Goal: Information Seeking & Learning: Find specific fact

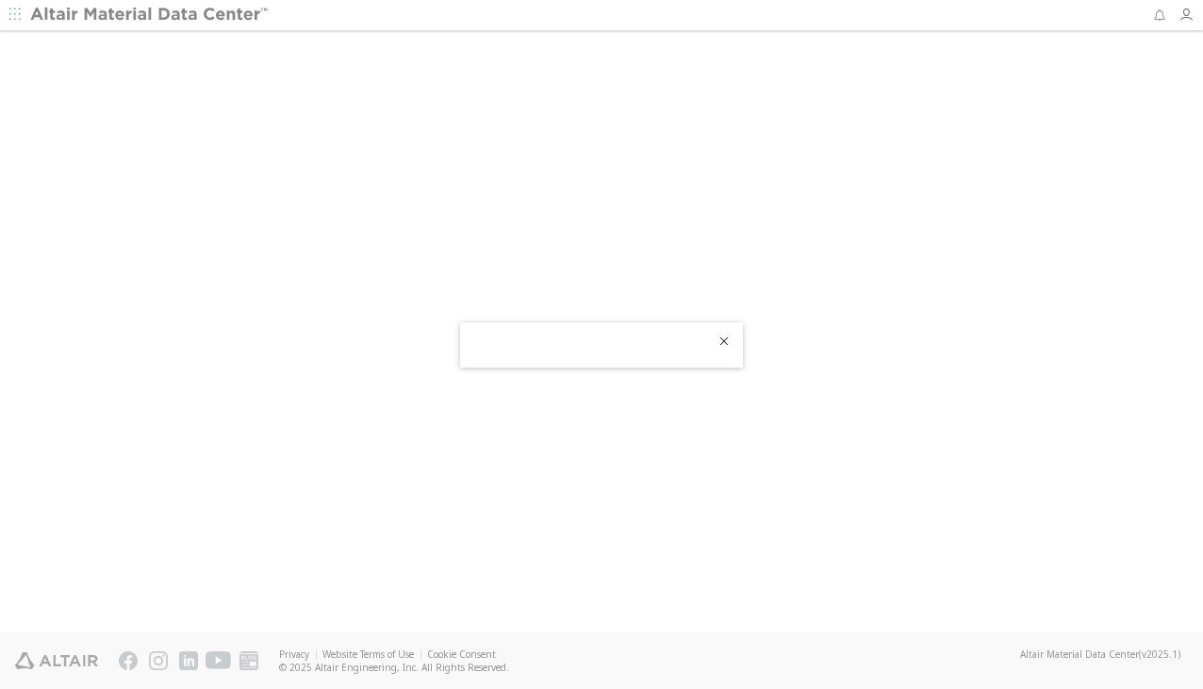
click at [723, 345] on icon "Close" at bounding box center [724, 341] width 15 height 15
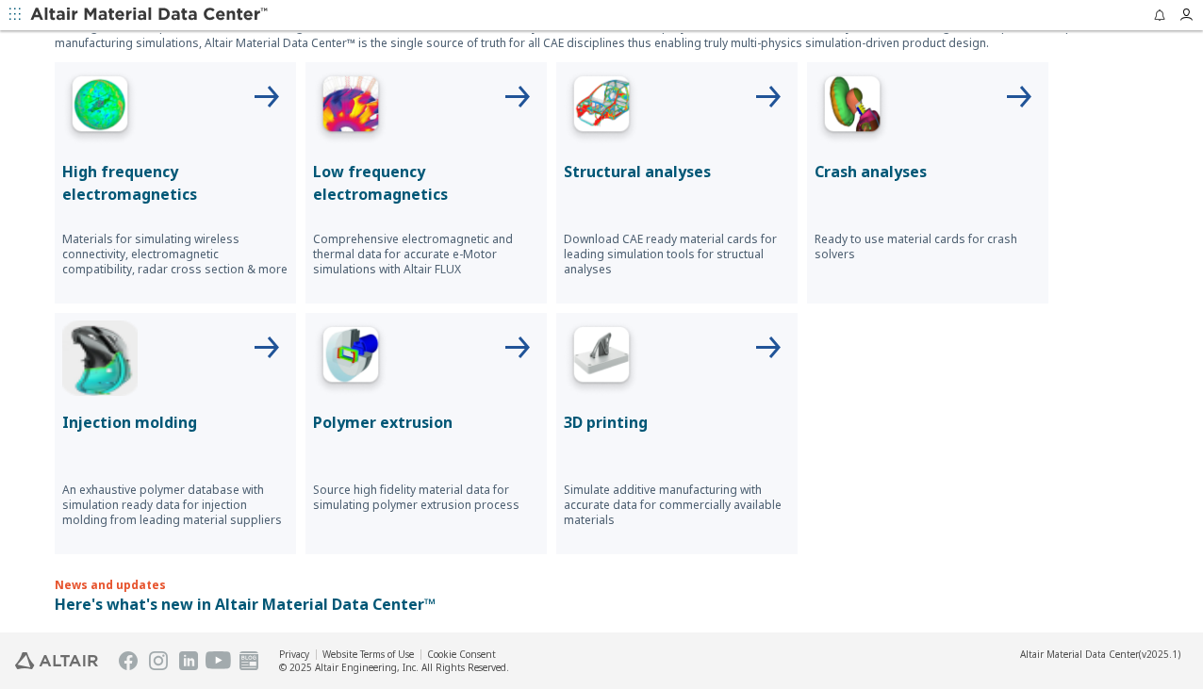
scroll to position [566, 0]
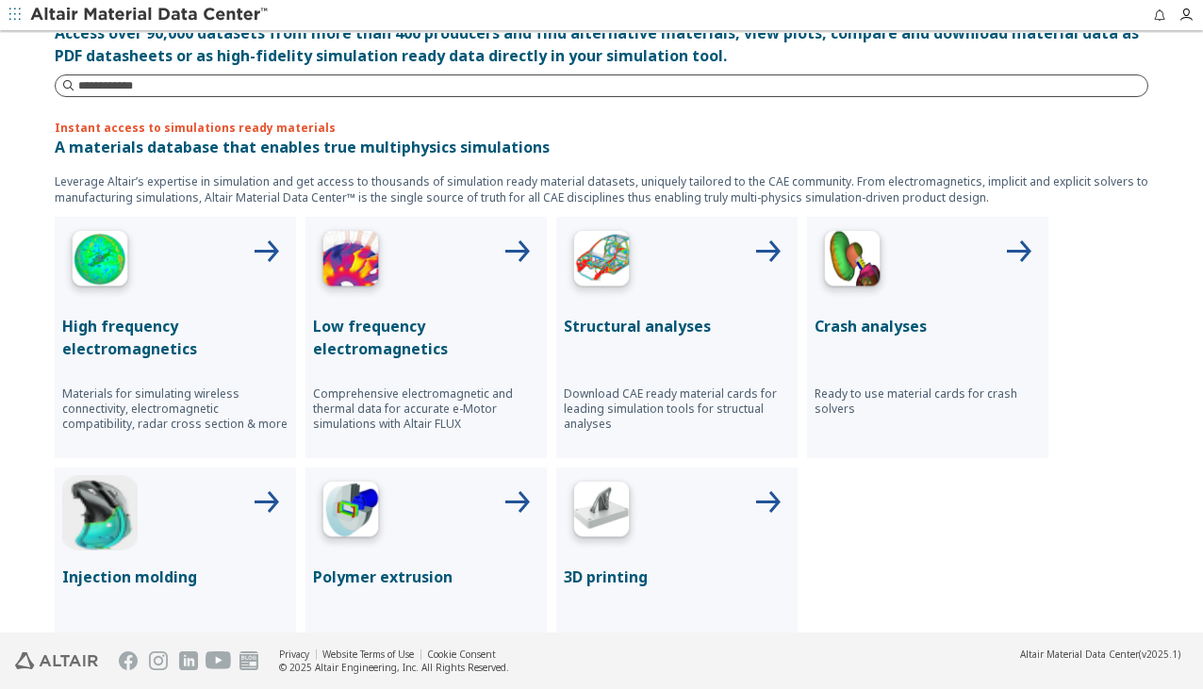
click at [180, 83] on input at bounding box center [612, 85] width 1069 height 19
type input "****"
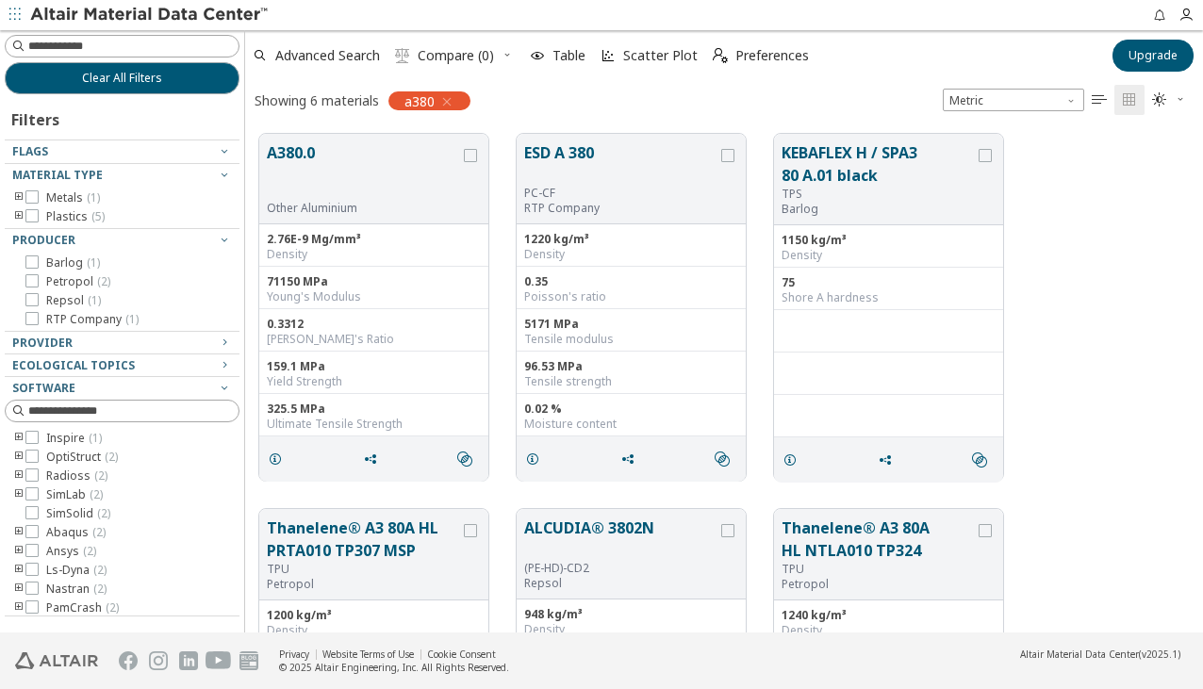
scroll to position [500, 943]
click at [284, 152] on button "A380.0" at bounding box center [363, 170] width 193 height 59
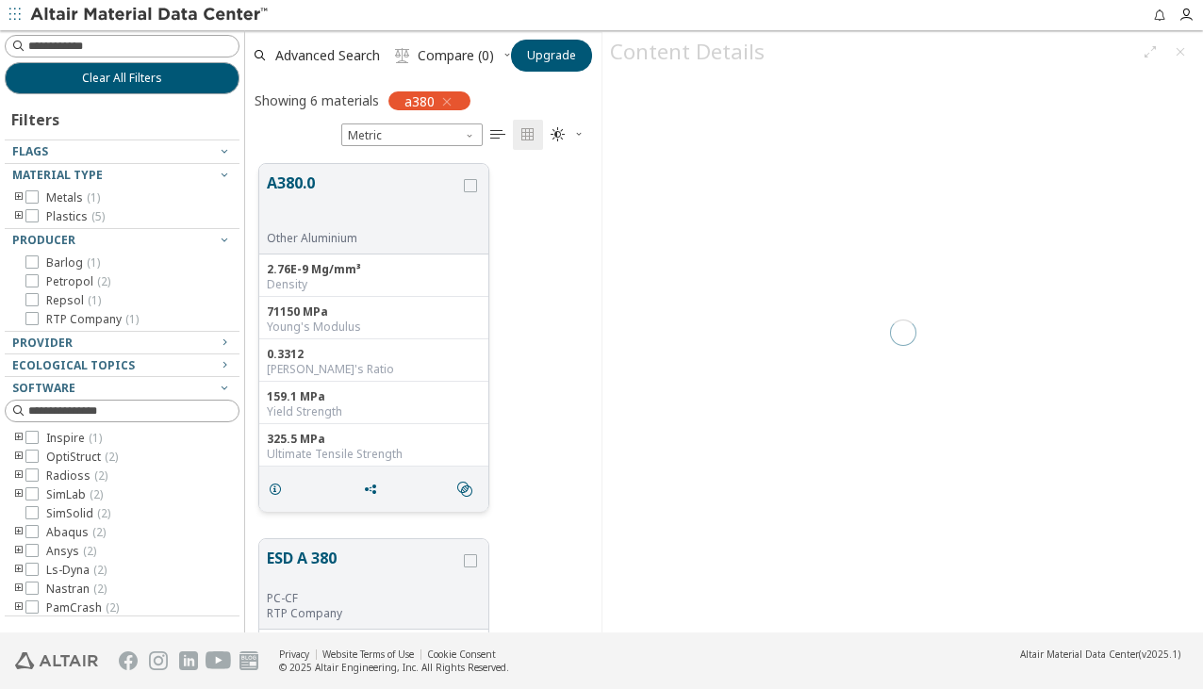
scroll to position [470, 341]
